Goal: Transaction & Acquisition: Book appointment/travel/reservation

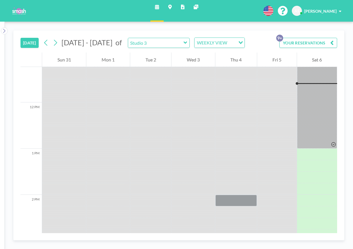
scroll to position [520, 0]
click at [322, 47] on button "YOUR RESERVATIONS 9+" at bounding box center [309, 43] width 58 height 10
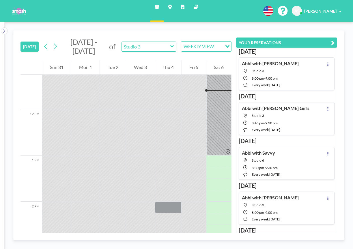
click at [332, 44] on icon "button" at bounding box center [332, 42] width 3 height 7
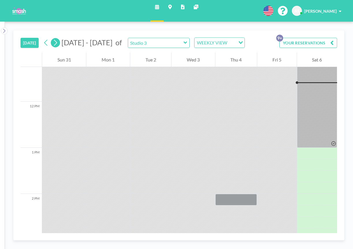
click at [57, 43] on icon at bounding box center [55, 43] width 3 height 6
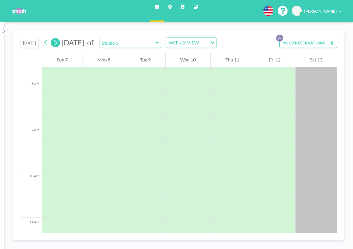
click at [57, 43] on icon at bounding box center [55, 43] width 3 height 6
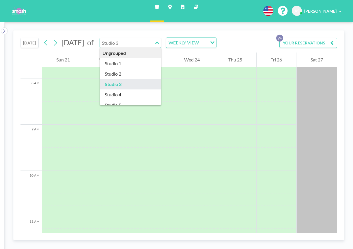
click at [155, 44] on input "text" at bounding box center [127, 43] width 55 height 10
type input "Studio 4"
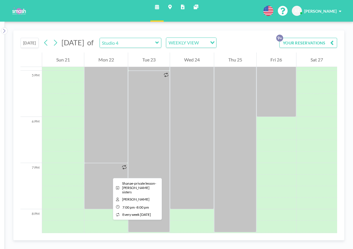
scroll to position [793, 0]
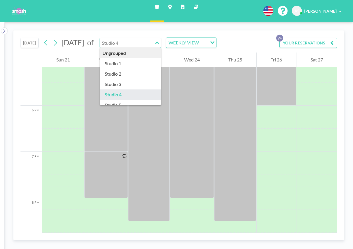
click at [155, 41] on input "text" at bounding box center [127, 43] width 55 height 10
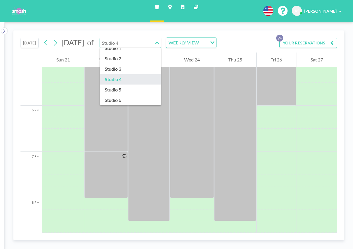
scroll to position [26, 0]
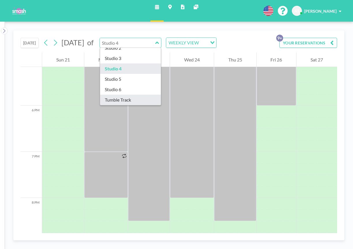
type input "Tumble Track"
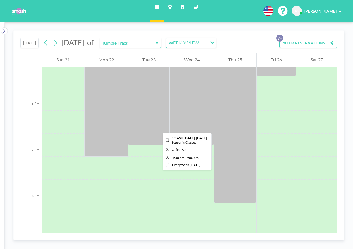
scroll to position [836, 0]
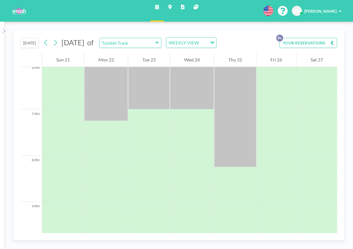
click at [158, 49] on div "[DATE] [DATE] of Tumble Track WEEKLY VIEW Loading... YOUR RESERVATIONS 9+" at bounding box center [179, 42] width 317 height 22
click at [155, 47] on input "text" at bounding box center [127, 43] width 55 height 10
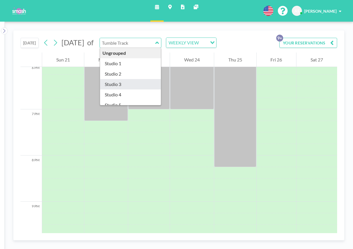
type input "Studio 3"
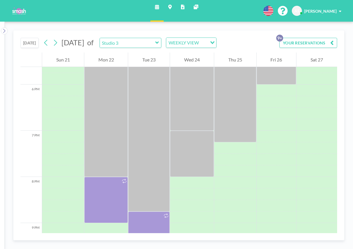
scroll to position [796, 0]
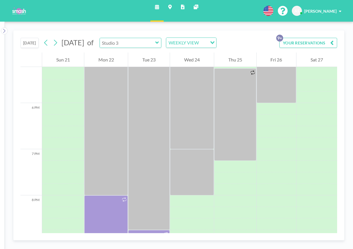
click at [150, 44] on input "text" at bounding box center [127, 43] width 55 height 10
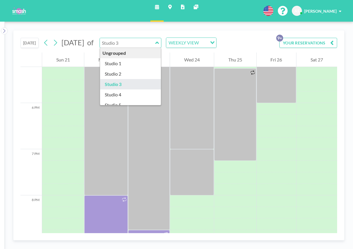
type input "Studio 3"
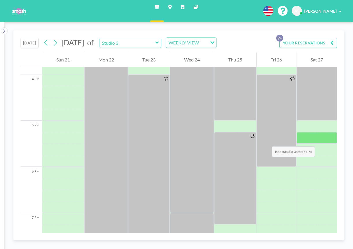
scroll to position [732, 0]
click at [155, 46] on input "text" at bounding box center [127, 43] width 55 height 10
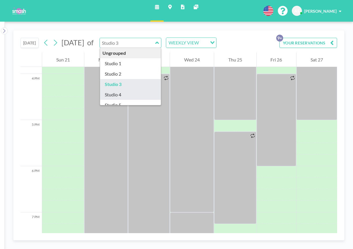
type input "Studio 4"
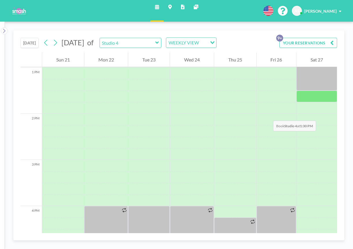
scroll to position [580, 0]
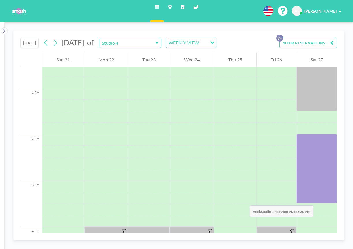
drag, startPoint x: 317, startPoint y: 141, endPoint x: 317, endPoint y: 200, distance: 59.2
click at [317, 200] on div at bounding box center [317, 168] width 41 height 69
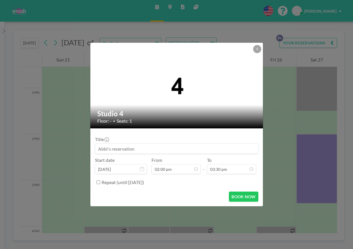
click at [147, 152] on input at bounding box center [176, 149] width 163 height 10
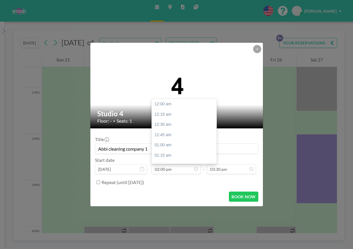
scroll to position [576, 0]
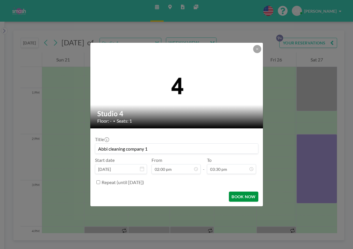
type input "Abbi cleaning company 1"
click at [240, 198] on button "BOOK NOW" at bounding box center [243, 197] width 29 height 10
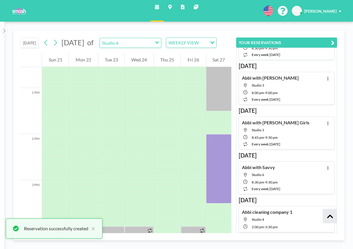
scroll to position [254, 0]
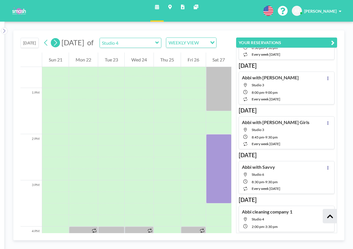
click at [58, 47] on icon at bounding box center [55, 42] width 5 height 9
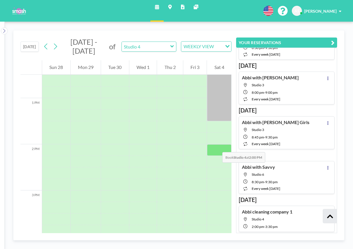
scroll to position [578, 0]
click at [172, 47] on icon at bounding box center [172, 47] width 4 height 6
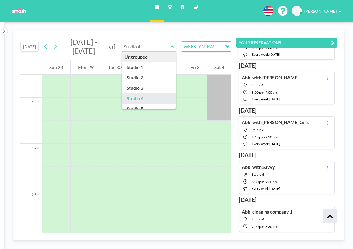
scroll to position [26, 0]
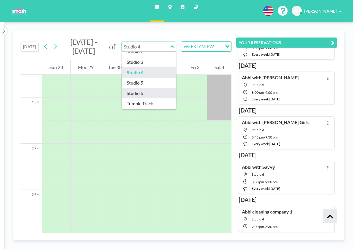
type input "Studio 6"
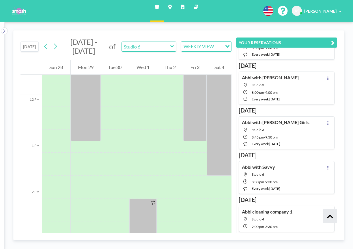
scroll to position [540, 0]
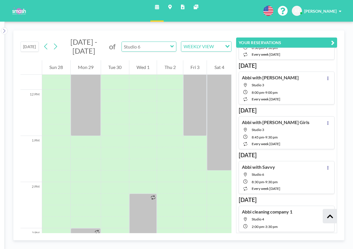
click at [144, 46] on input "text" at bounding box center [146, 47] width 48 height 10
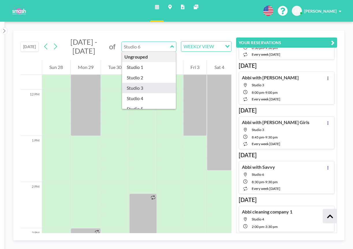
type input "Studio 3"
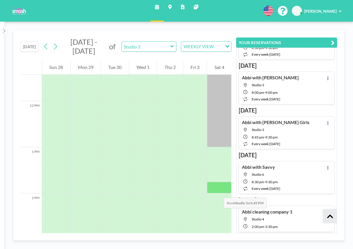
scroll to position [531, 0]
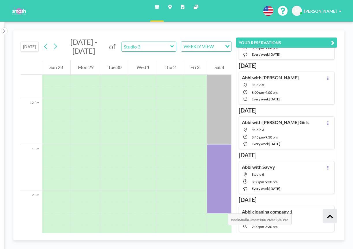
drag, startPoint x: 220, startPoint y: 148, endPoint x: 222, endPoint y: 208, distance: 59.8
click at [222, 208] on div at bounding box center [219, 178] width 25 height 69
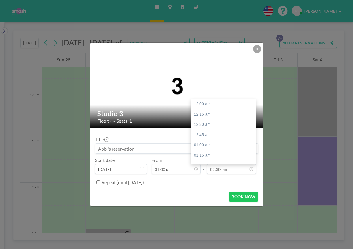
scroll to position [596, 0]
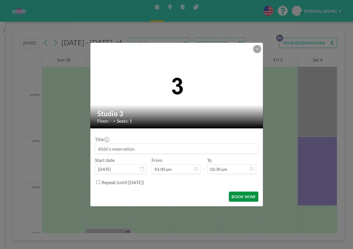
click at [242, 198] on button "BOOK NOW" at bounding box center [243, 197] width 29 height 10
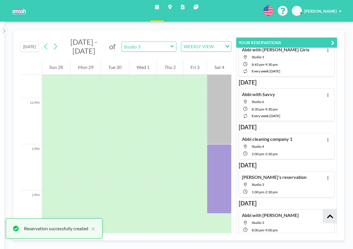
scroll to position [329, 0]
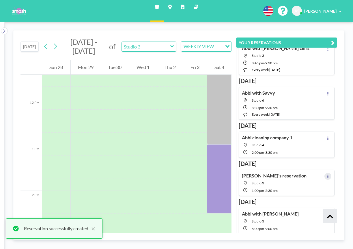
click at [328, 176] on icon at bounding box center [328, 177] width 1 height 4
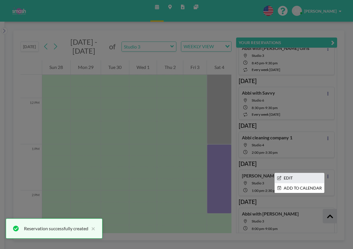
click at [304, 176] on li "EDIT" at bounding box center [299, 178] width 49 height 10
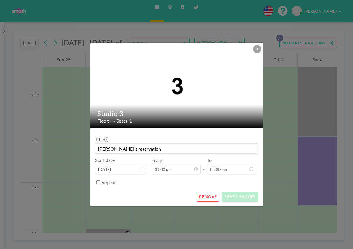
click at [133, 151] on input "[PERSON_NAME]'s reservation" at bounding box center [176, 149] width 163 height 10
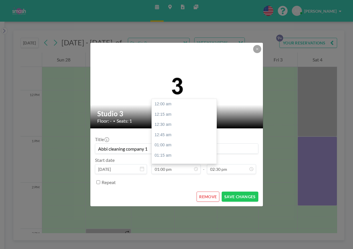
scroll to position [535, 0]
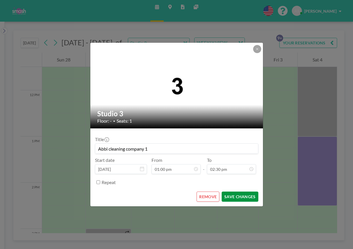
type input "Abbi cleaning company 1"
click at [246, 199] on button "SAVE CHANGES" at bounding box center [240, 197] width 36 height 10
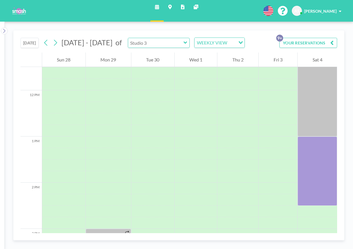
click at [141, 44] on input "text" at bounding box center [155, 43] width 55 height 10
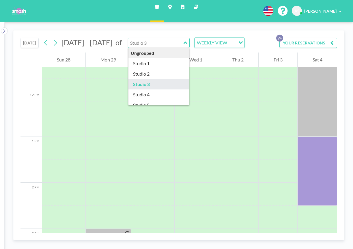
type input "Studio 3"
click at [257, 46] on div "[DATE] [DATE] - [DATE] of Studio 3 Ungrouped Studio 1 Studio 2 Studio 3 Studio …" at bounding box center [179, 42] width 317 height 22
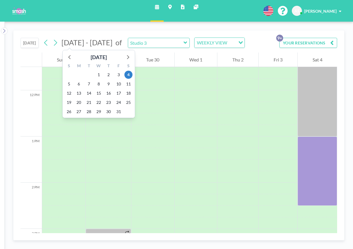
click at [57, 43] on icon at bounding box center [55, 42] width 5 height 9
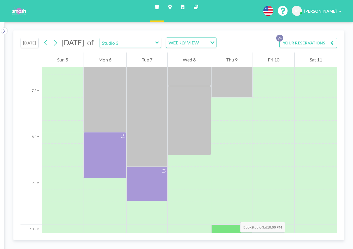
scroll to position [879, 0]
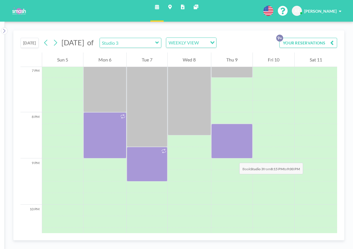
drag, startPoint x: 234, startPoint y: 132, endPoint x: 234, endPoint y: 157, distance: 25.4
click at [234, 157] on div at bounding box center [231, 141] width 41 height 35
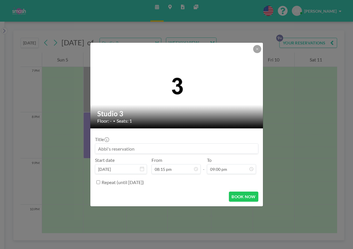
click at [165, 148] on input at bounding box center [176, 149] width 163 height 10
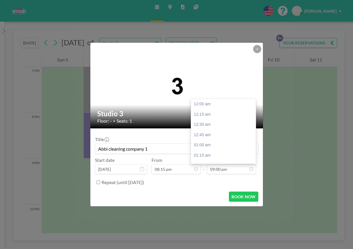
scroll to position [864, 0]
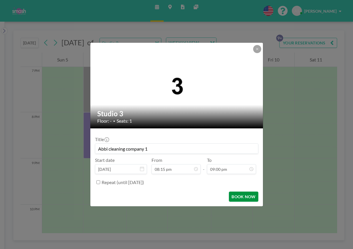
type input "Abbi cleaning company 1"
click at [237, 198] on button "BOOK NOW" at bounding box center [243, 197] width 29 height 10
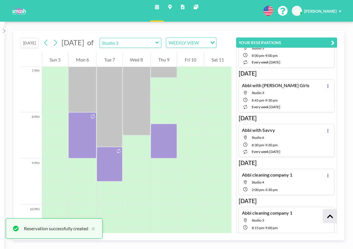
scroll to position [292, 0]
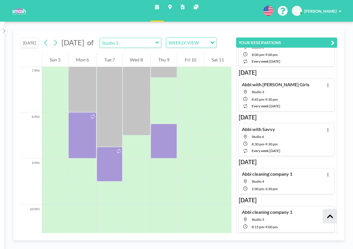
click at [193, 33] on div "[DATE] [DATE] of Studio 3 WEEKLY VIEW Loading..." at bounding box center [126, 42] width 211 height 22
click at [57, 45] on icon at bounding box center [55, 42] width 5 height 9
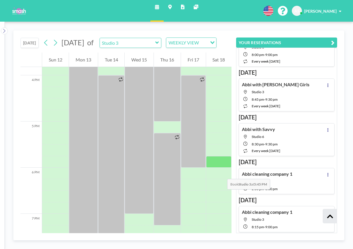
scroll to position [733, 0]
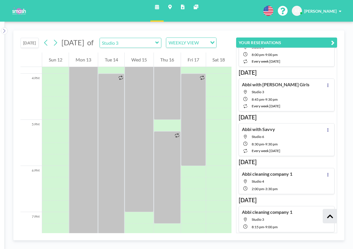
click at [56, 46] on icon at bounding box center [55, 43] width 3 height 6
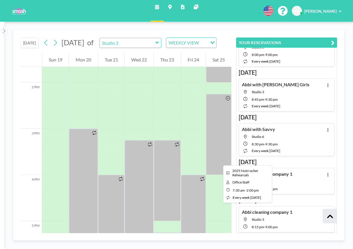
scroll to position [628, 0]
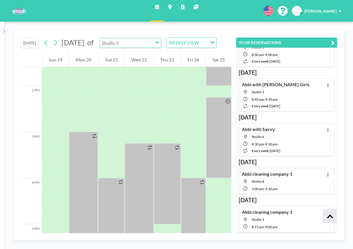
click at [155, 48] on input "text" at bounding box center [127, 43] width 55 height 10
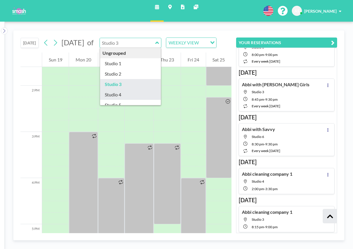
type input "Studio 4"
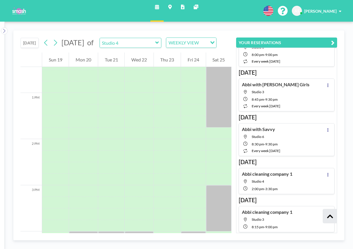
scroll to position [571, 0]
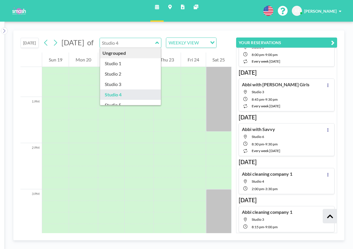
click at [155, 48] on input "text" at bounding box center [127, 43] width 55 height 10
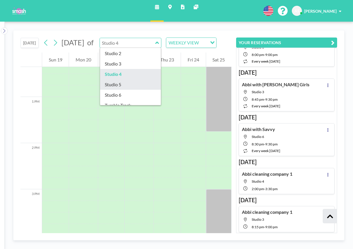
scroll to position [26, 0]
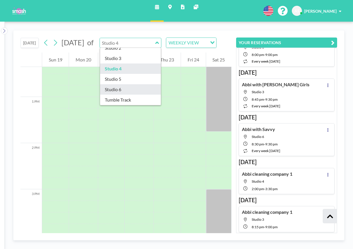
type input "Studio 6"
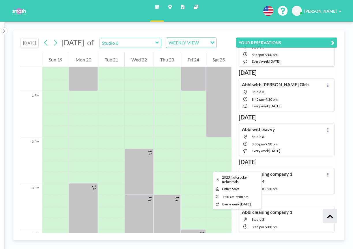
scroll to position [578, 0]
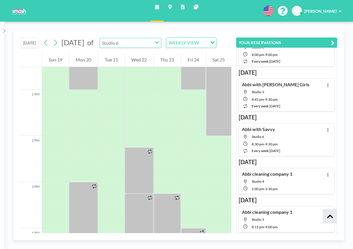
click at [155, 46] on input "text" at bounding box center [127, 43] width 55 height 10
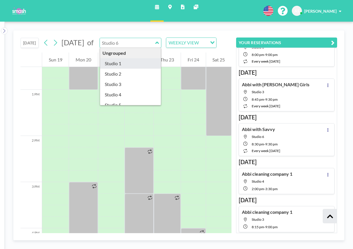
type input "Studio 1"
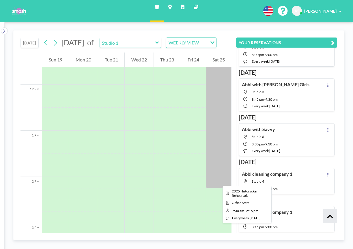
scroll to position [571, 0]
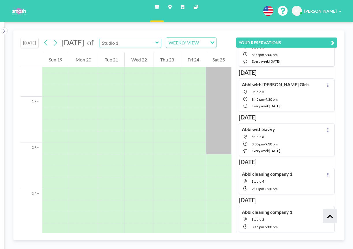
click at [155, 45] on input "text" at bounding box center [127, 43] width 55 height 10
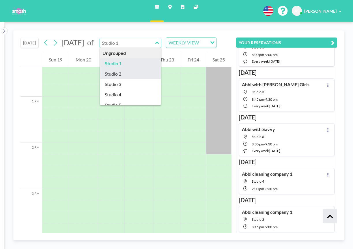
type input "Studio 2"
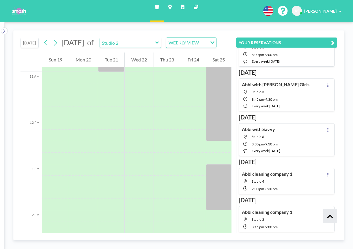
scroll to position [499, 0]
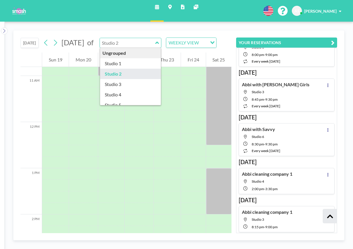
click at [155, 45] on input "text" at bounding box center [127, 43] width 55 height 10
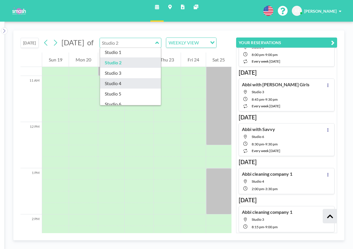
scroll to position [16, 0]
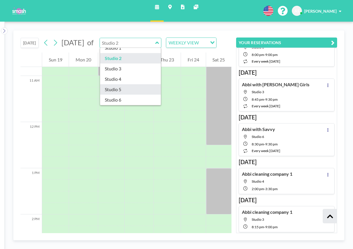
type input "Studio 5"
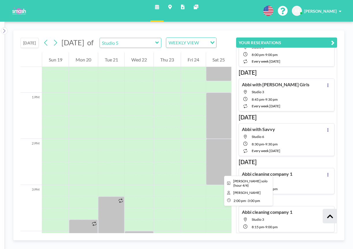
scroll to position [582, 0]
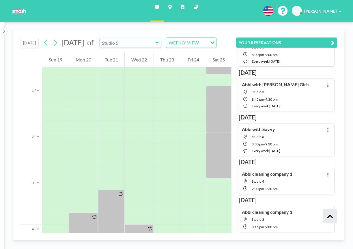
click at [155, 48] on input "text" at bounding box center [127, 43] width 55 height 10
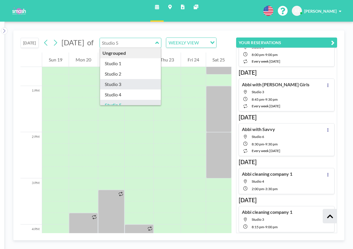
scroll to position [26, 0]
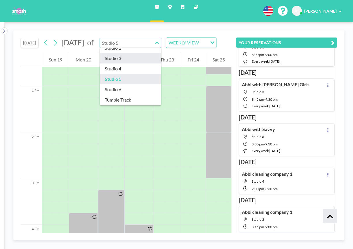
type input "Studio 6"
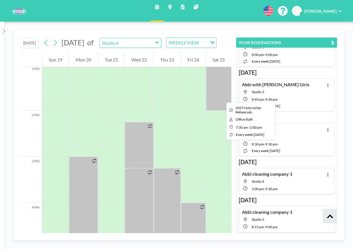
scroll to position [598, 0]
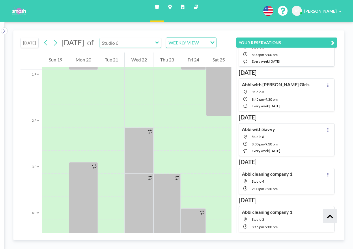
click at [155, 47] on input "text" at bounding box center [127, 43] width 55 height 10
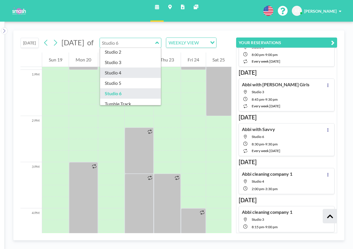
scroll to position [26, 0]
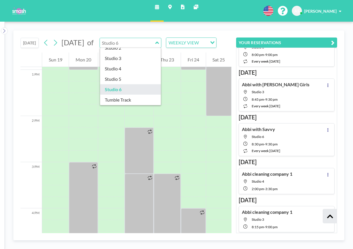
type input "Tumble Track"
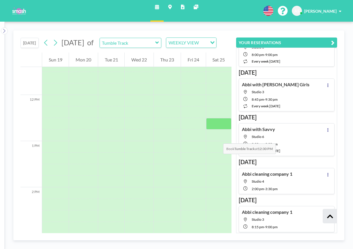
scroll to position [525, 0]
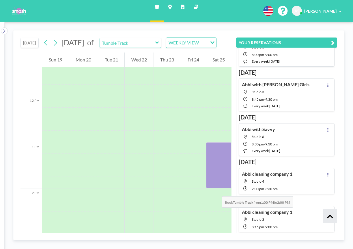
drag, startPoint x: 217, startPoint y: 154, endPoint x: 216, endPoint y: 191, distance: 36.4
click at [216, 189] on div at bounding box center [218, 165] width 25 height 46
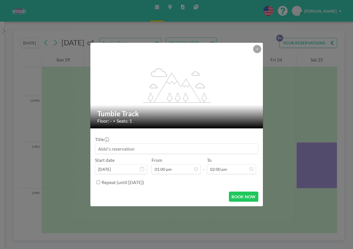
scroll to position [576, 0]
click at [207, 147] on input at bounding box center [176, 149] width 163 height 10
type input "Abbi cleaning company 1"
click at [252, 198] on button "BOOK NOW" at bounding box center [243, 197] width 29 height 10
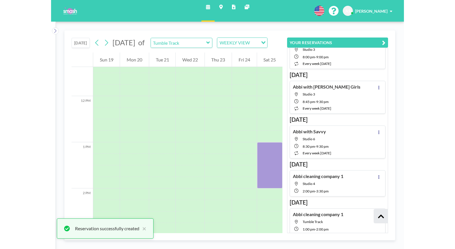
scroll to position [292, 0]
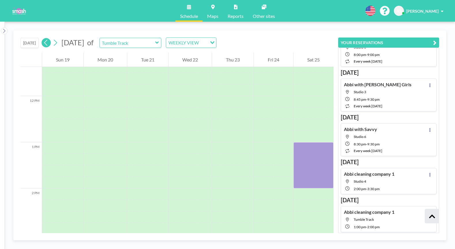
click at [46, 44] on icon at bounding box center [45, 43] width 3 height 6
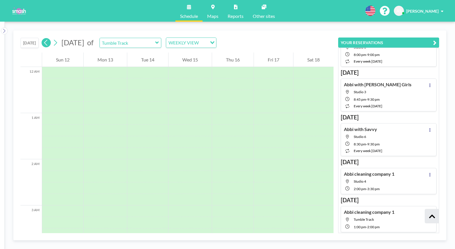
click at [46, 44] on icon at bounding box center [45, 43] width 3 height 6
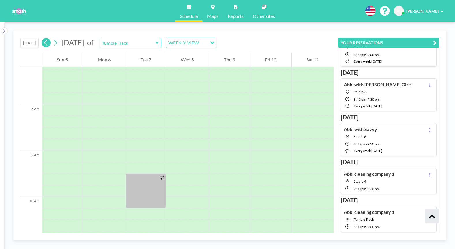
click at [46, 44] on icon at bounding box center [45, 43] width 3 height 6
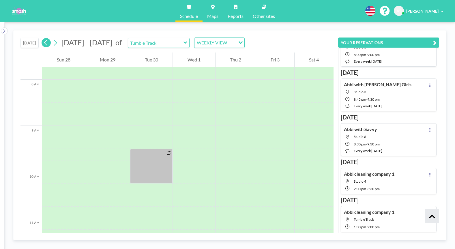
click at [46, 44] on icon at bounding box center [45, 43] width 3 height 6
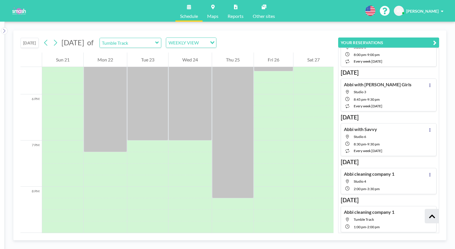
scroll to position [822, 0]
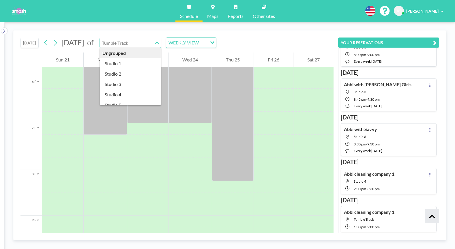
click at [155, 40] on input "text" at bounding box center [127, 43] width 55 height 10
type input "Studio 3"
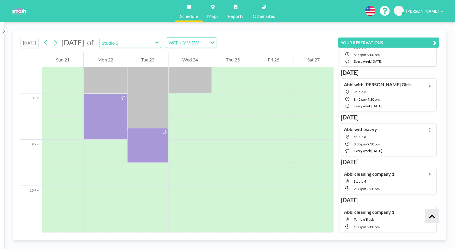
scroll to position [896, 0]
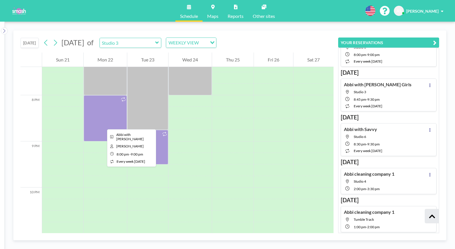
click at [103, 124] on div at bounding box center [105, 118] width 43 height 46
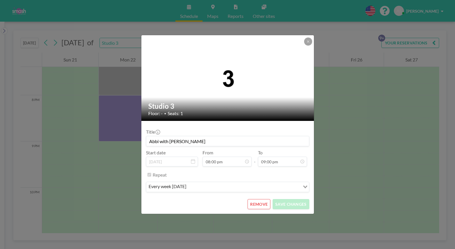
click at [186, 142] on input "Abbi with [PERSON_NAME]" at bounding box center [227, 141] width 163 height 10
type input "Abbi cleaning company 3"
click at [291, 204] on button "SAVE CHANGES" at bounding box center [291, 204] width 36 height 10
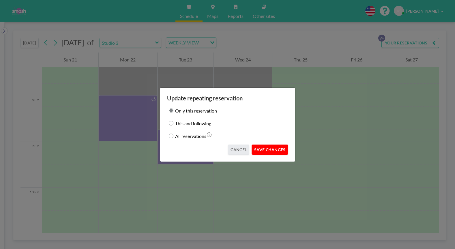
click at [272, 150] on button "SAVE CHANGES" at bounding box center [270, 150] width 36 height 10
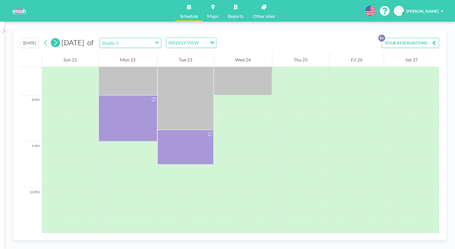
click at [55, 44] on icon at bounding box center [55, 42] width 5 height 9
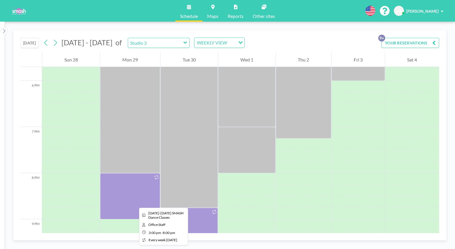
scroll to position [879, 0]
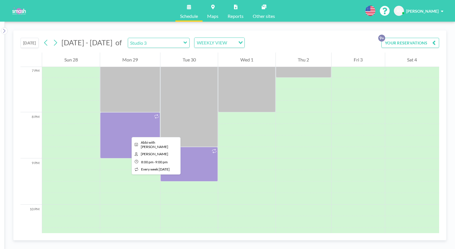
click at [127, 132] on div at bounding box center [130, 135] width 60 height 46
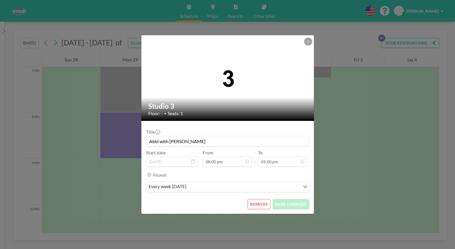
click at [189, 142] on input "Abbi with [PERSON_NAME]" at bounding box center [227, 141] width 163 height 10
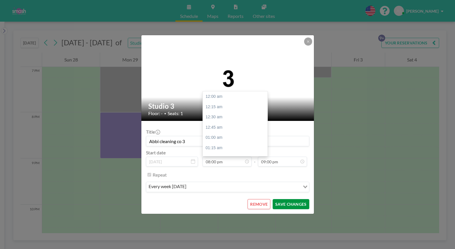
scroll to position [823, 0]
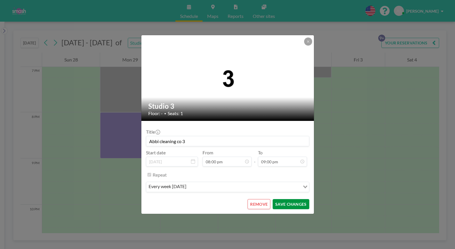
type input "Abbi cleaning co 3"
click at [291, 205] on button "SAVE CHANGES" at bounding box center [291, 204] width 36 height 10
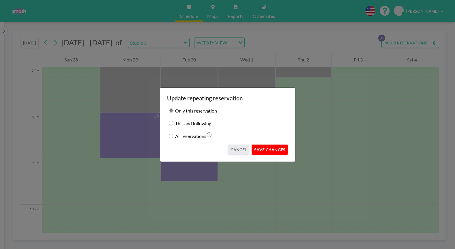
click at [273, 150] on button "SAVE CHANGES" at bounding box center [270, 150] width 36 height 10
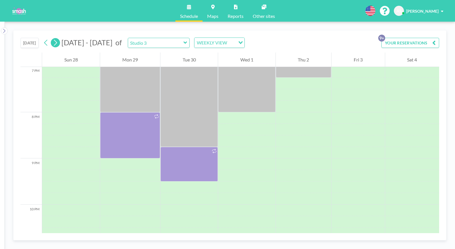
click at [55, 39] on icon at bounding box center [55, 42] width 5 height 9
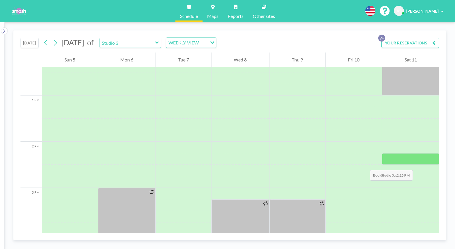
scroll to position [571, 0]
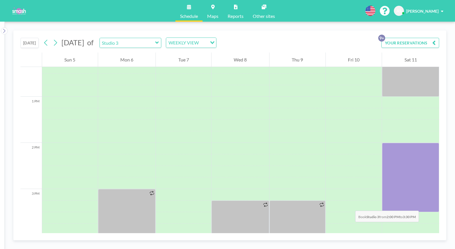
drag, startPoint x: 422, startPoint y: 149, endPoint x: 423, endPoint y: 205, distance: 56.0
click at [353, 205] on div at bounding box center [410, 177] width 57 height 69
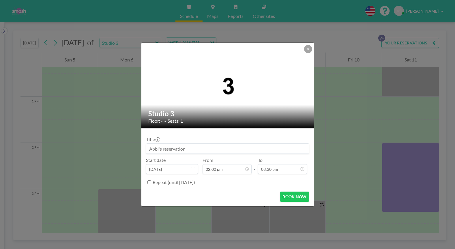
click at [266, 148] on input at bounding box center [227, 149] width 163 height 10
type input "Abbi cleaning co 3"
click at [303, 200] on button "BOOK NOW" at bounding box center [294, 197] width 29 height 10
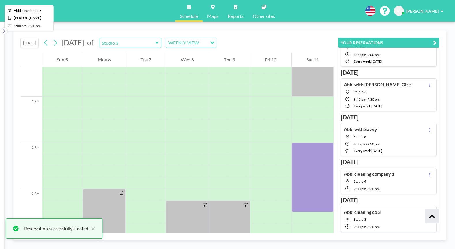
scroll to position [292, 0]
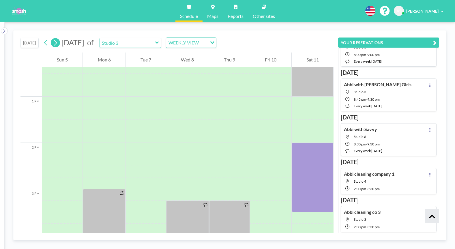
click at [58, 42] on icon at bounding box center [55, 42] width 5 height 9
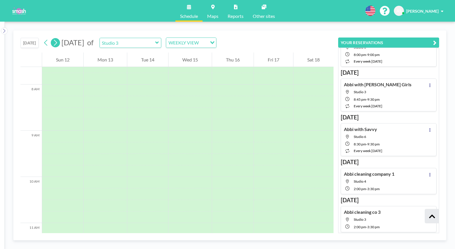
scroll to position [358, 0]
click at [58, 42] on icon at bounding box center [55, 42] width 5 height 9
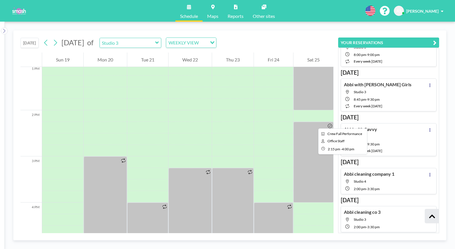
scroll to position [610, 0]
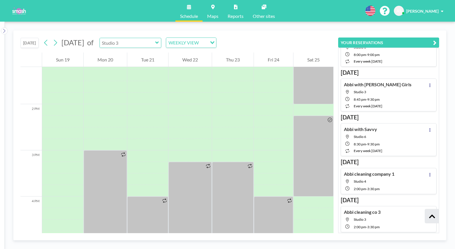
click at [154, 42] on input "text" at bounding box center [127, 43] width 55 height 10
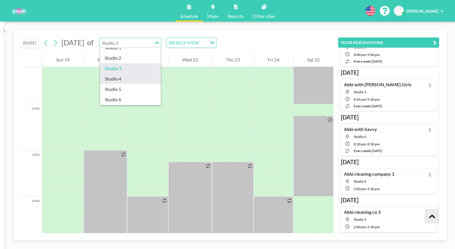
scroll to position [22, 0]
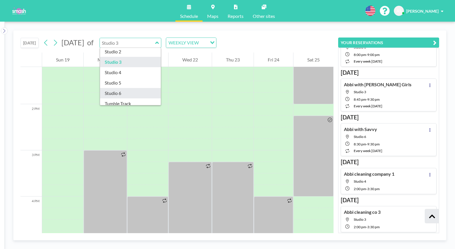
type input "Studio 6"
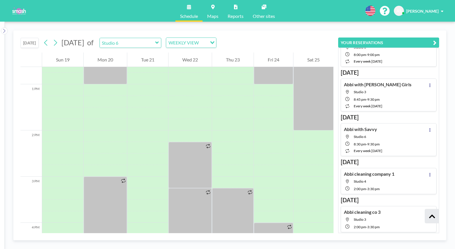
scroll to position [579, 0]
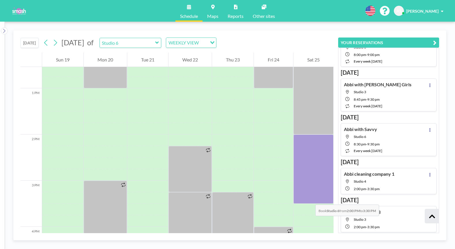
drag, startPoint x: 312, startPoint y: 141, endPoint x: 310, endPoint y: 199, distance: 58.1
click at [310, 199] on div at bounding box center [314, 169] width 40 height 69
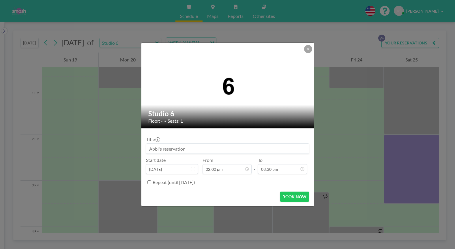
scroll to position [637, 0]
click at [186, 150] on input at bounding box center [227, 149] width 163 height 10
type input "Abbi cleaning co 3"
click at [291, 195] on button "BOOK NOW" at bounding box center [294, 197] width 29 height 10
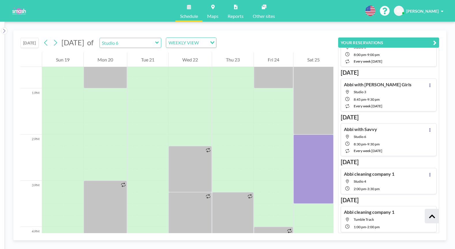
scroll to position [0, 0]
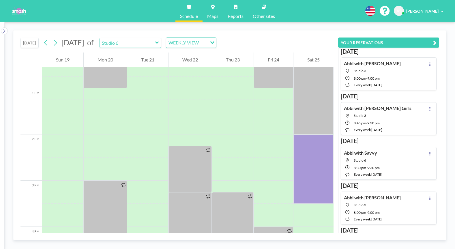
click at [34, 45] on button "[DATE]" at bounding box center [30, 43] width 18 height 10
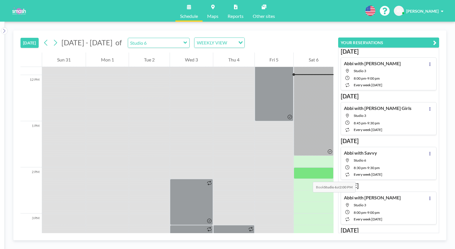
scroll to position [547, 0]
click at [178, 43] on input "text" at bounding box center [155, 43] width 55 height 10
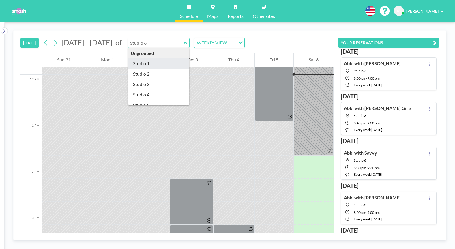
type input "Studio 1"
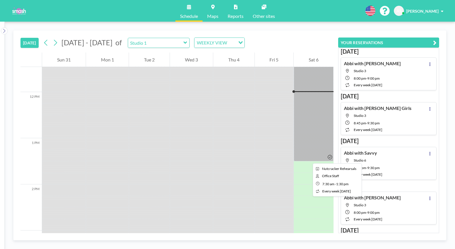
scroll to position [534, 0]
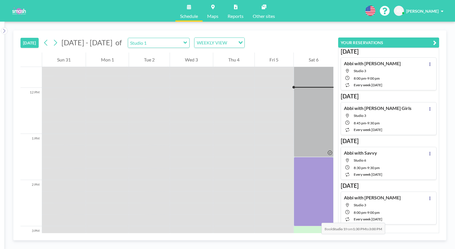
drag, startPoint x: 311, startPoint y: 161, endPoint x: 316, endPoint y: 217, distance: 56.5
click at [316, 217] on div at bounding box center [314, 191] width 40 height 69
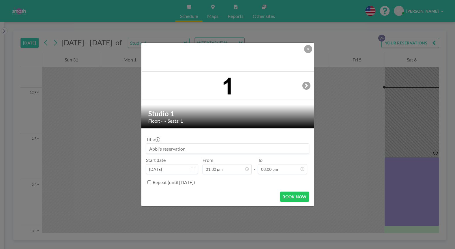
click at [262, 148] on input at bounding box center [227, 149] width 163 height 10
type input "Abbi solo choreo with [PERSON_NAME]"
click at [292, 198] on button "BOOK NOW" at bounding box center [294, 197] width 29 height 10
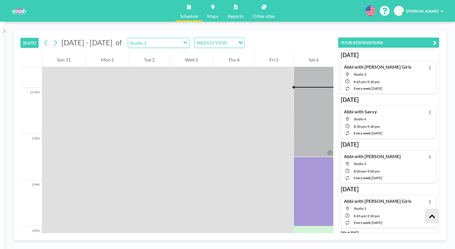
scroll to position [0, 0]
